Goal: Task Accomplishment & Management: Manage account settings

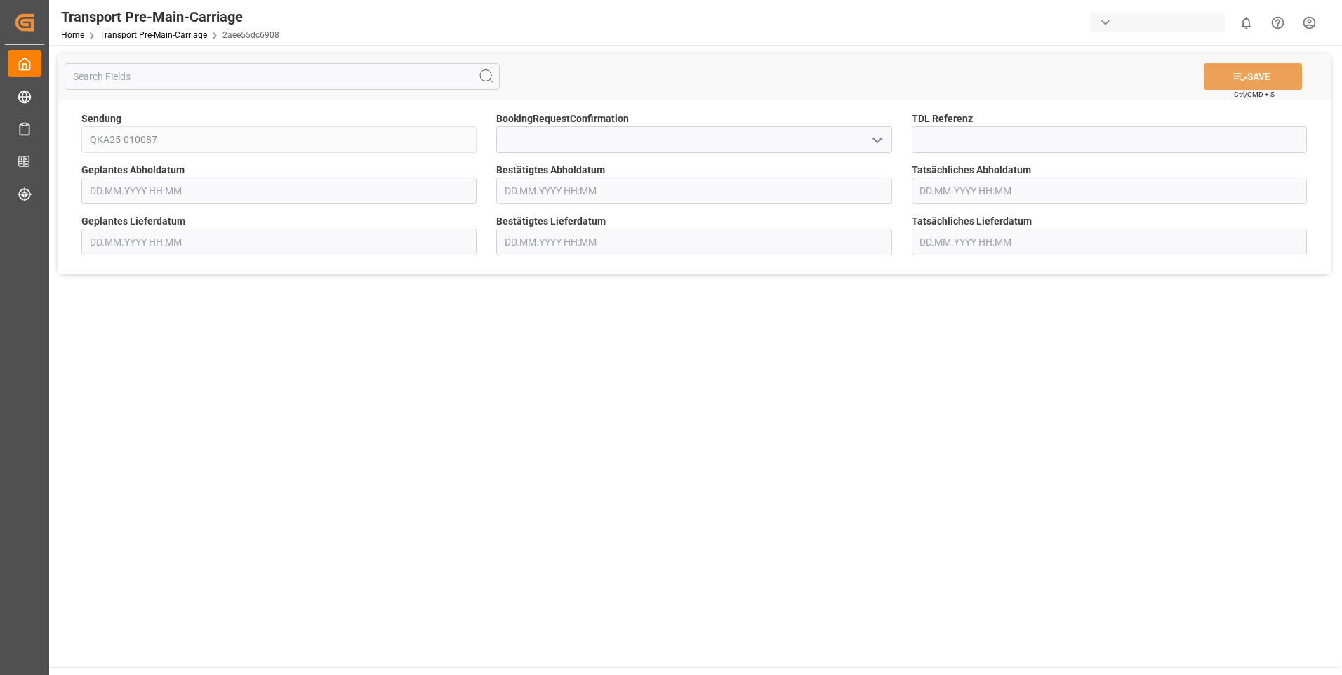
type input "[DATE] 00:00"
type input "[DATE] 10:00"
type input "[DATE] 00:00"
type input "[DATE] 10:00"
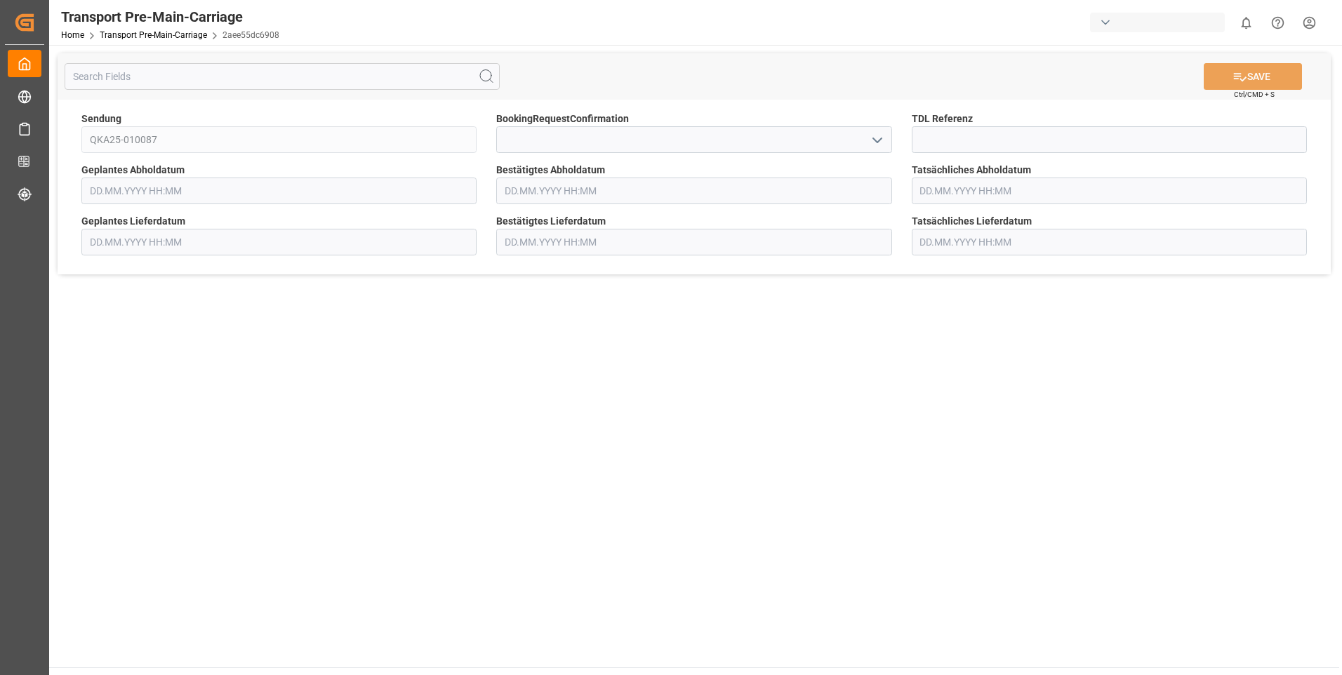
type input "[DATE] 10:00"
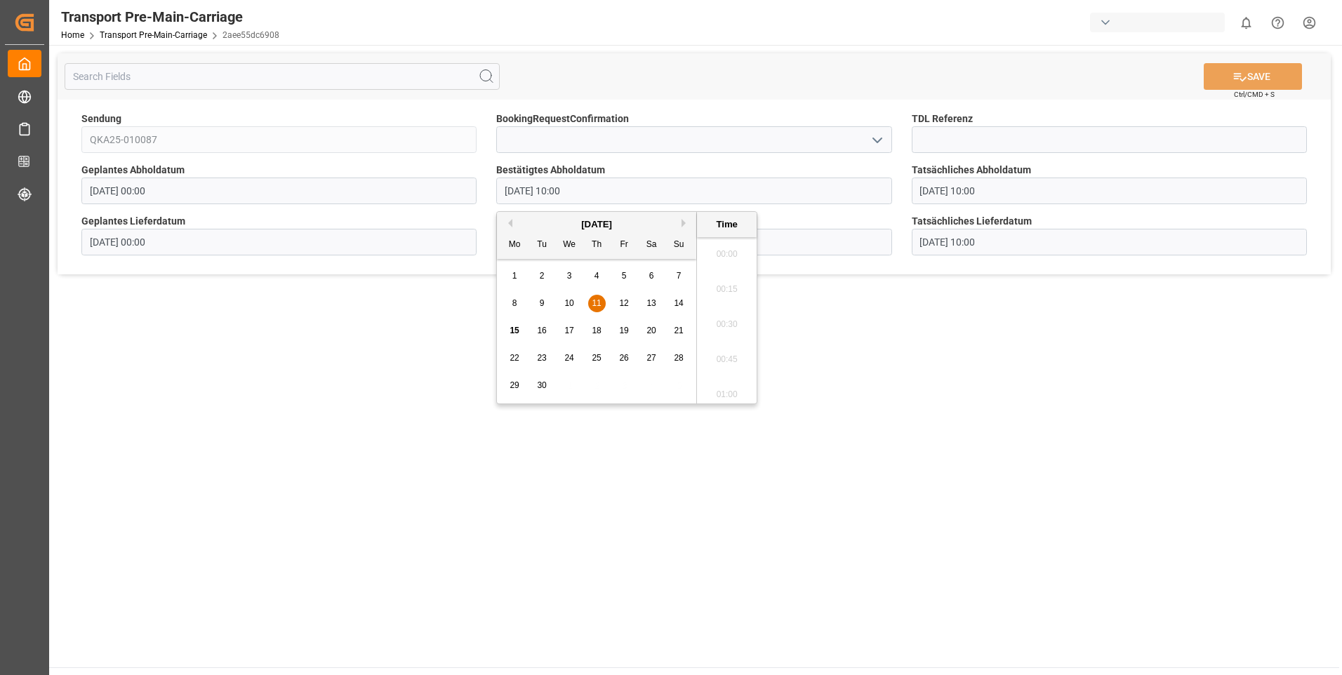
click at [610, 190] on input "[DATE] 10:00" at bounding box center [693, 191] width 395 height 27
click at [551, 326] on div "15 16 17 18 19 20 21" at bounding box center [597, 330] width 192 height 27
click at [539, 329] on span "16" at bounding box center [541, 331] width 9 height 10
type input "[DATE] 10:00"
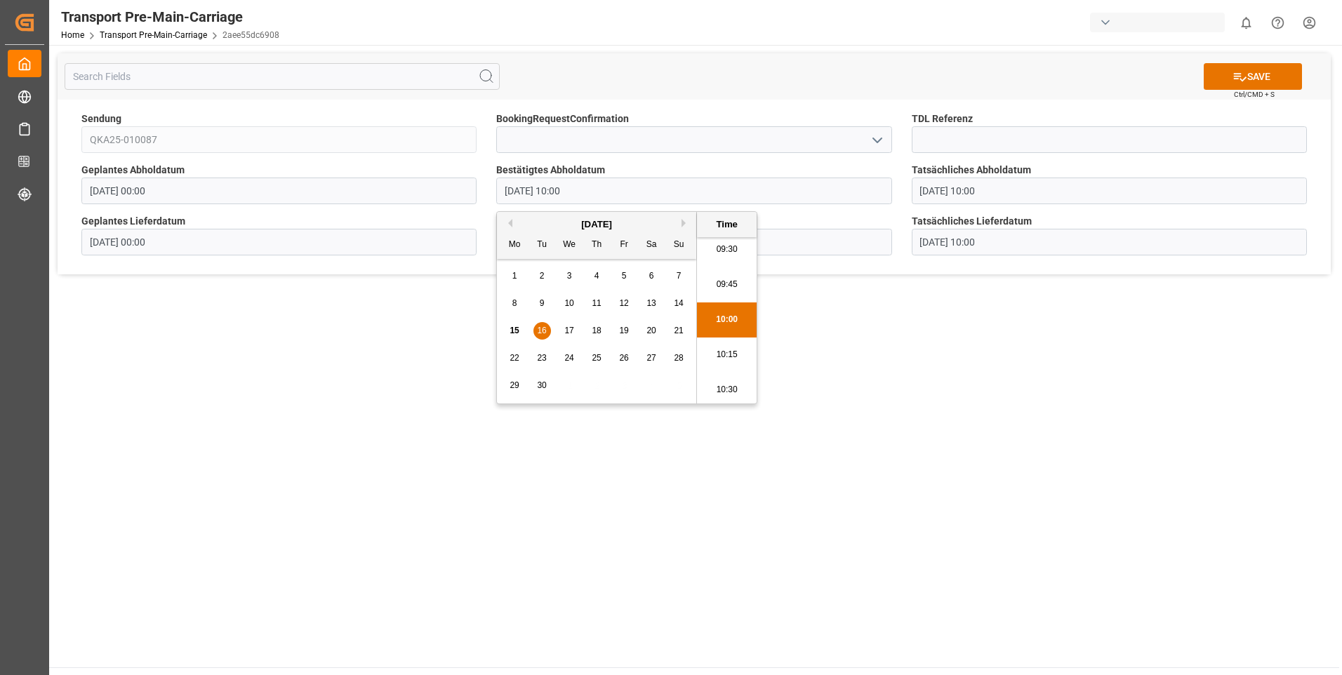
click at [724, 321] on li "10:00" at bounding box center [727, 320] width 60 height 35
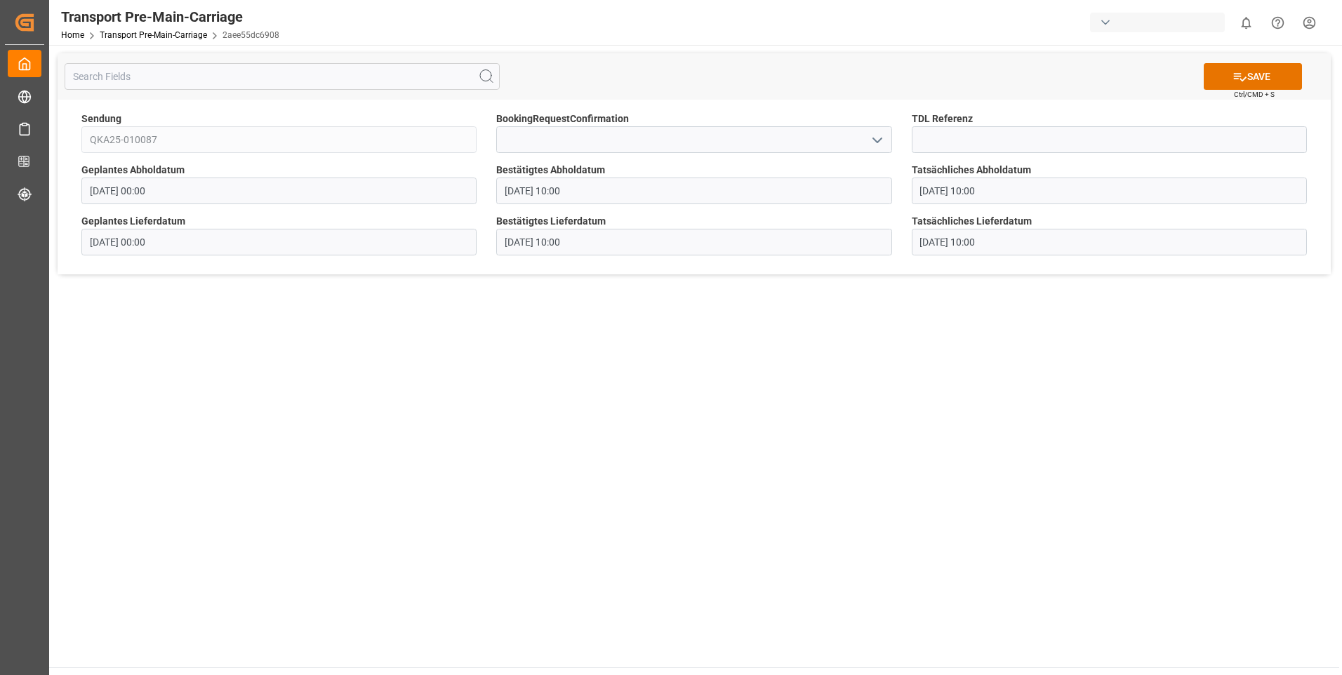
click at [594, 233] on input "[DATE] 10:00" at bounding box center [693, 242] width 395 height 27
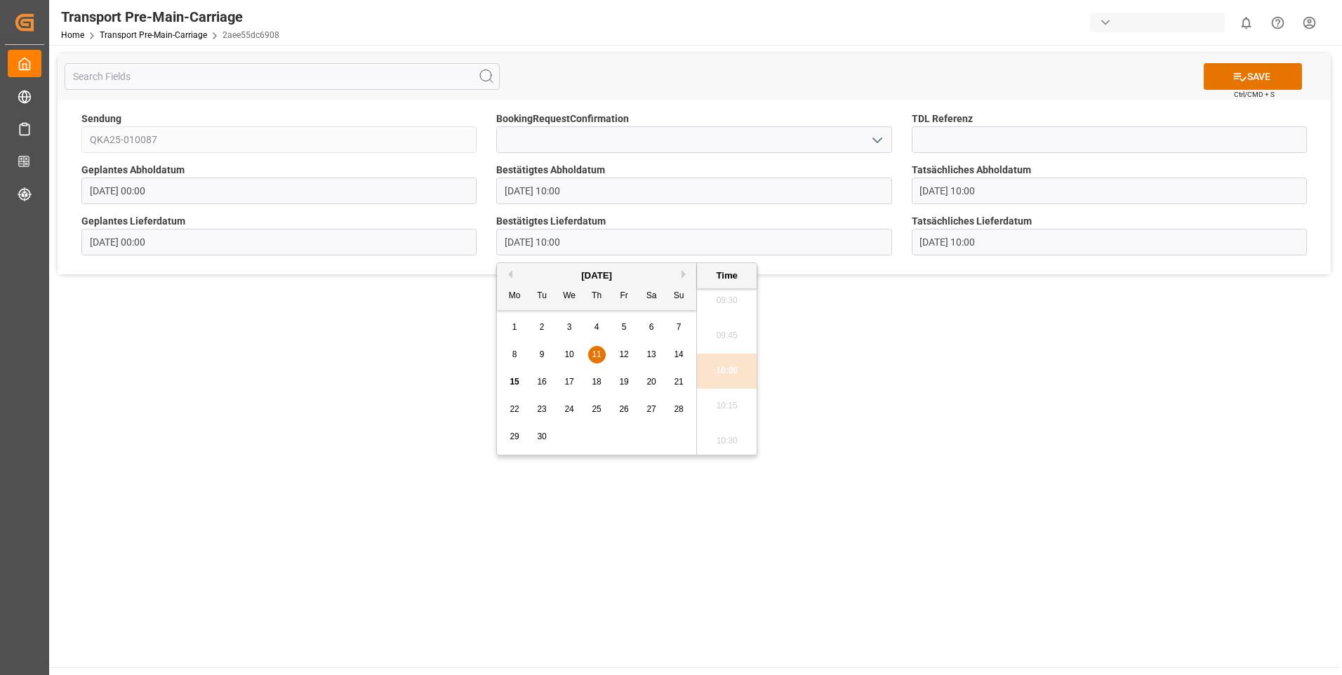
click at [538, 380] on span "16" at bounding box center [541, 382] width 9 height 10
type input "[DATE] 10:00"
click at [724, 373] on li "10:00" at bounding box center [727, 371] width 60 height 35
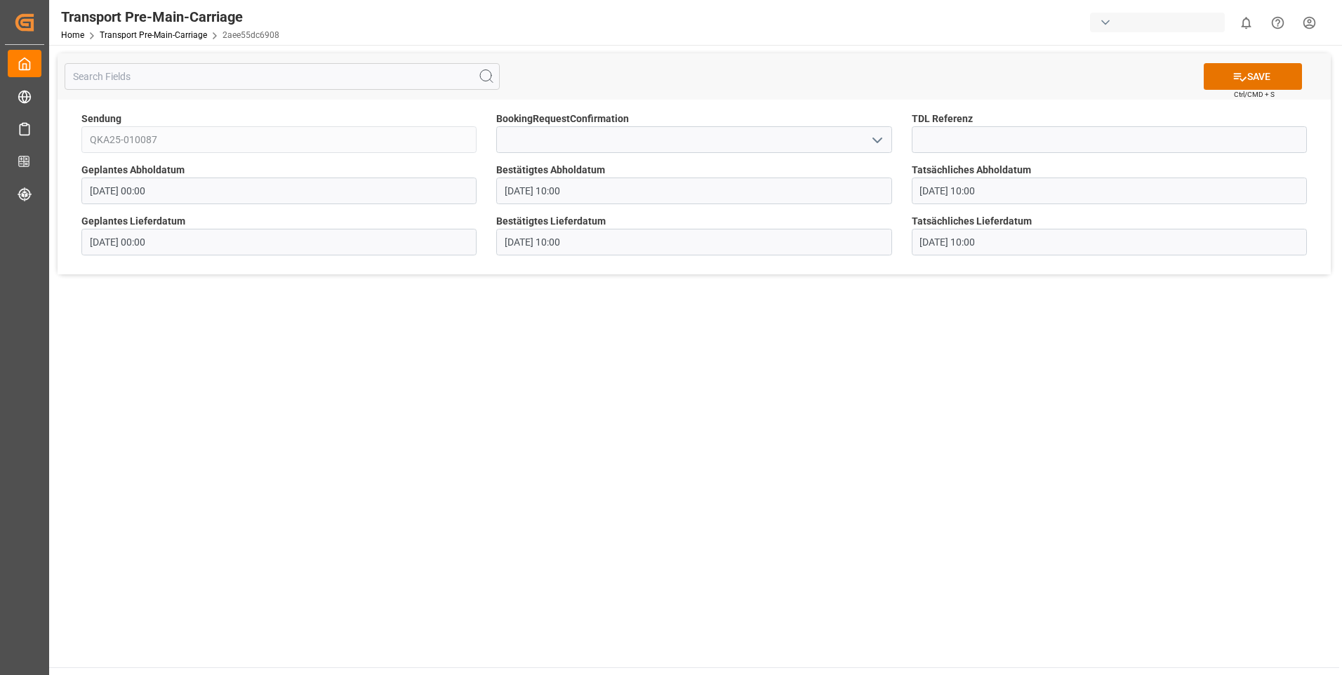
click at [970, 193] on input "[DATE] 10:00" at bounding box center [1109, 191] width 395 height 27
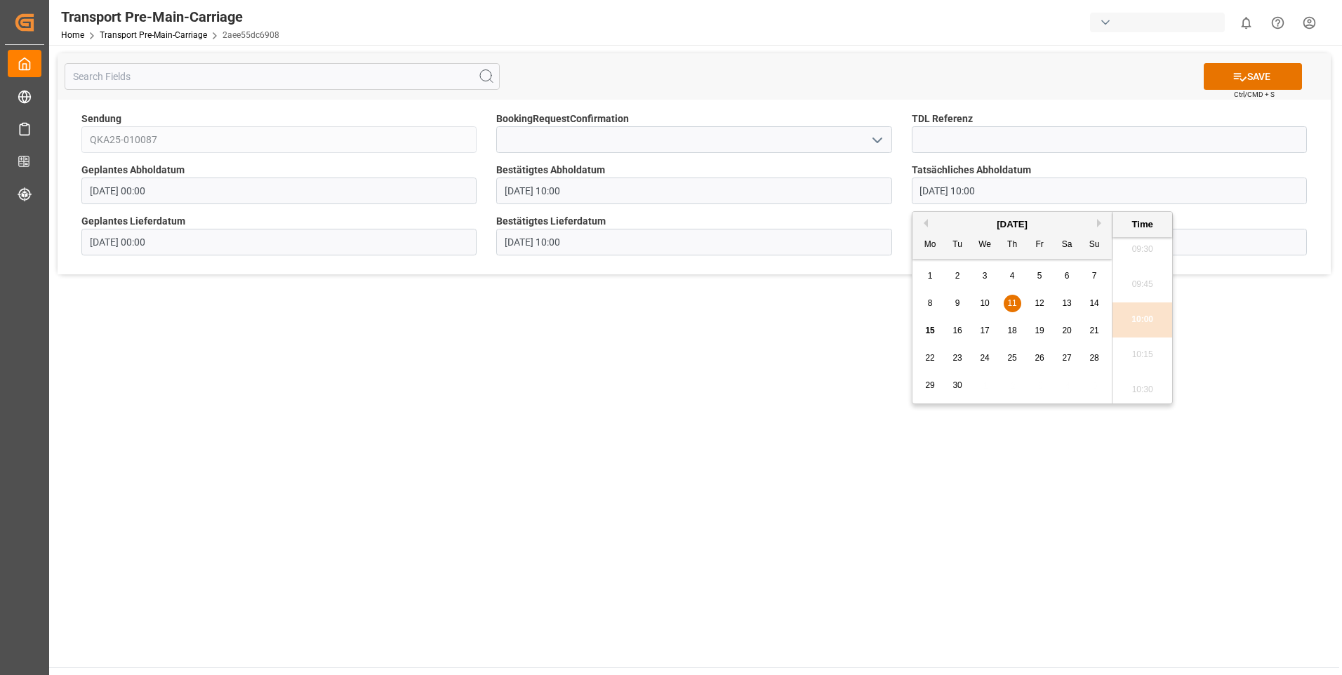
click at [957, 331] on span "16" at bounding box center [957, 331] width 9 height 10
type input "[DATE] 10:00"
click at [1138, 315] on li "10:00" at bounding box center [1143, 320] width 60 height 35
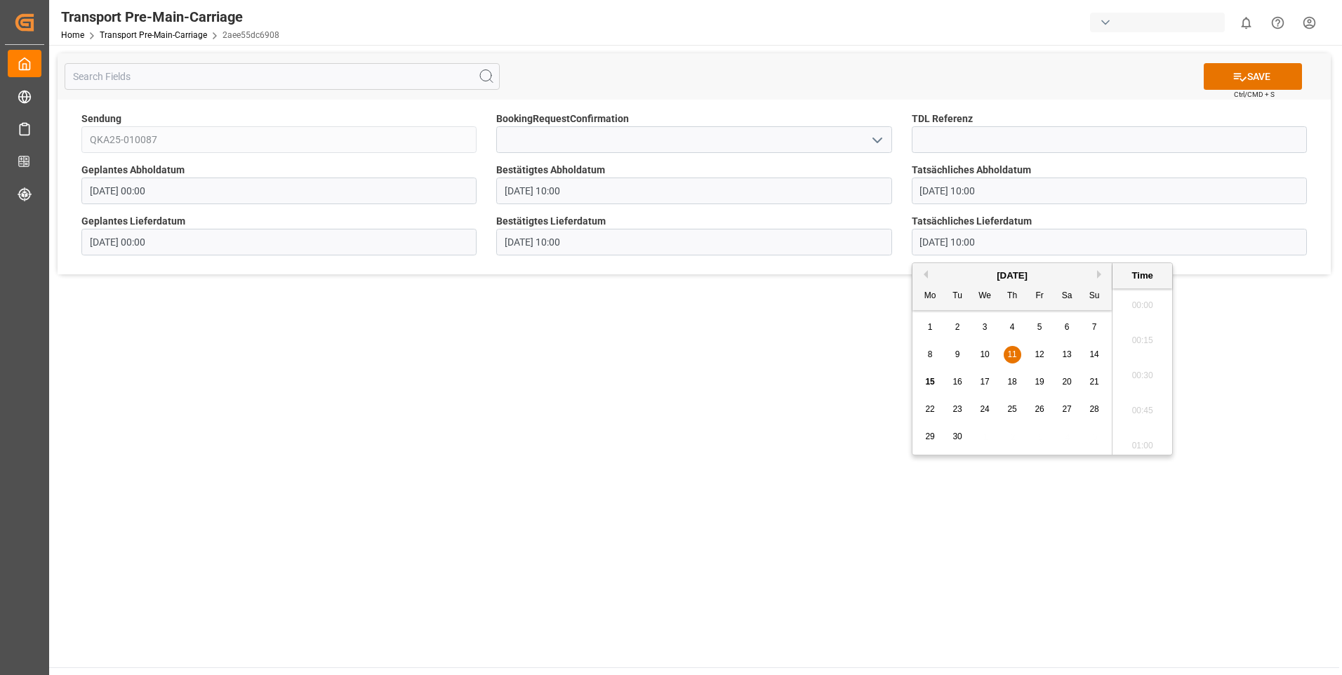
click at [996, 239] on input "[DATE] 10:00" at bounding box center [1109, 242] width 395 height 27
click at [959, 380] on span "16" at bounding box center [957, 382] width 9 height 10
type input "[DATE] 10:00"
click at [1125, 373] on li "10:00" at bounding box center [1143, 371] width 60 height 35
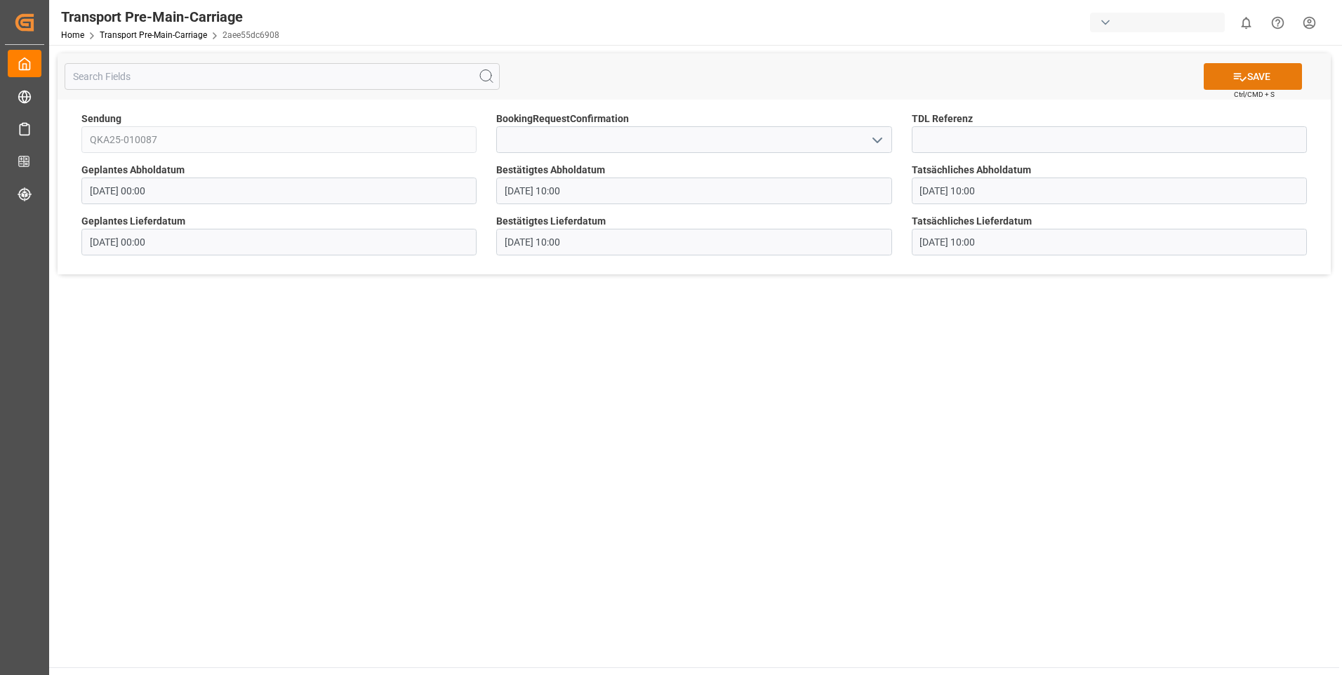
click at [1250, 84] on button "SAVE" at bounding box center [1253, 76] width 98 height 27
